Goal: Task Accomplishment & Management: Manage account settings

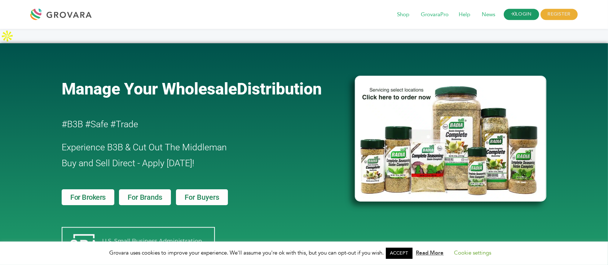
click at [519, 14] on link "LOGIN" at bounding box center [521, 14] width 35 height 11
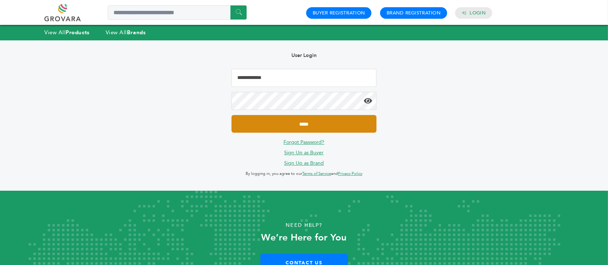
type input "**********"
click at [312, 121] on input "*****" at bounding box center [304, 124] width 145 height 18
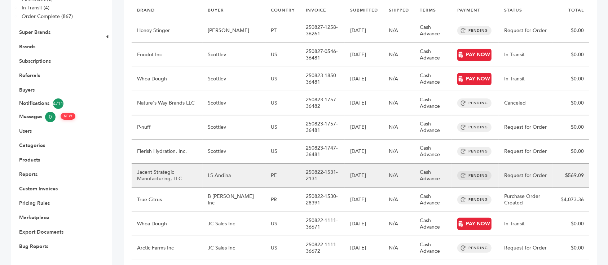
scroll to position [192, 0]
